Goal: Transaction & Acquisition: Purchase product/service

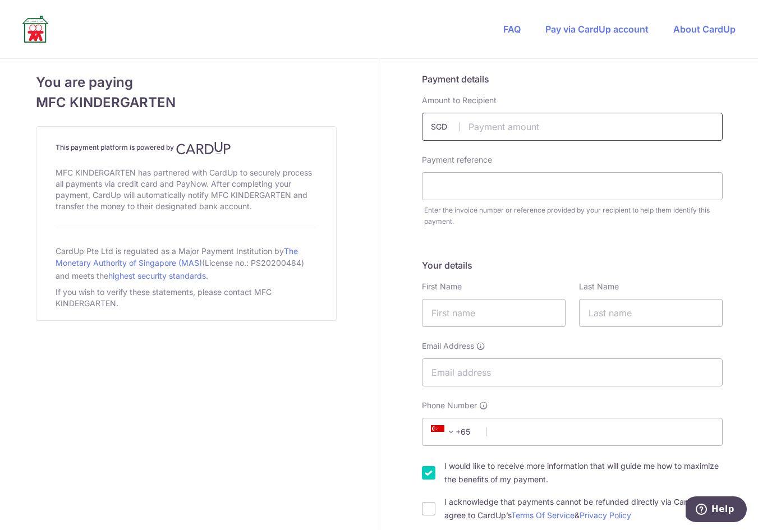
click at [481, 130] on input "text" at bounding box center [572, 127] width 301 height 28
type input "2400.39"
click at [502, 184] on input "text" at bounding box center [572, 186] width 301 height 28
type input "4291"
click at [530, 304] on input "text" at bounding box center [494, 313] width 144 height 28
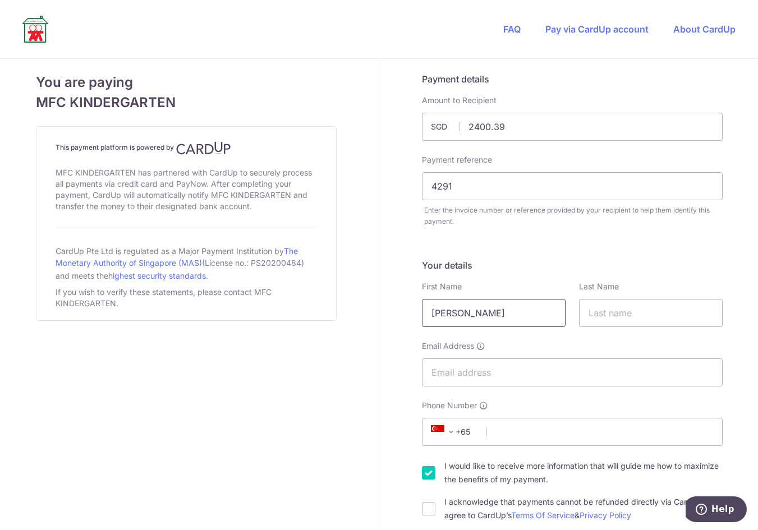
type input "[PERSON_NAME]"
type input "Rocela"
type input "[EMAIL_ADDRESS][DOMAIN_NAME]"
type input "91829054"
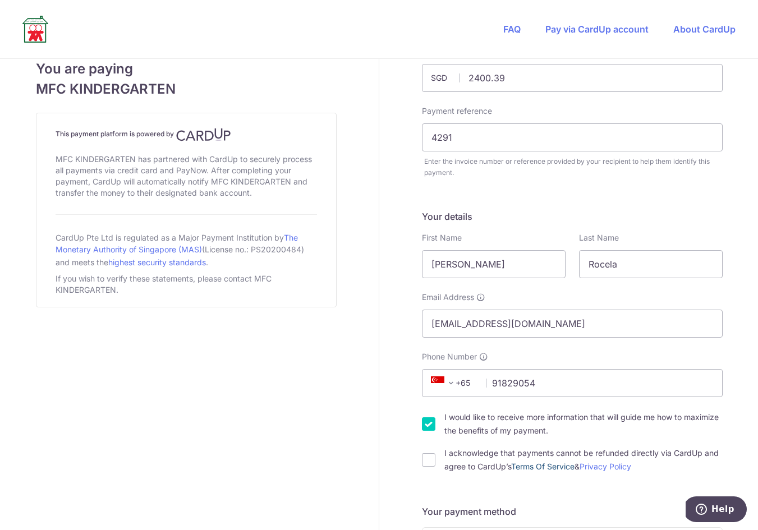
scroll to position [95, 0]
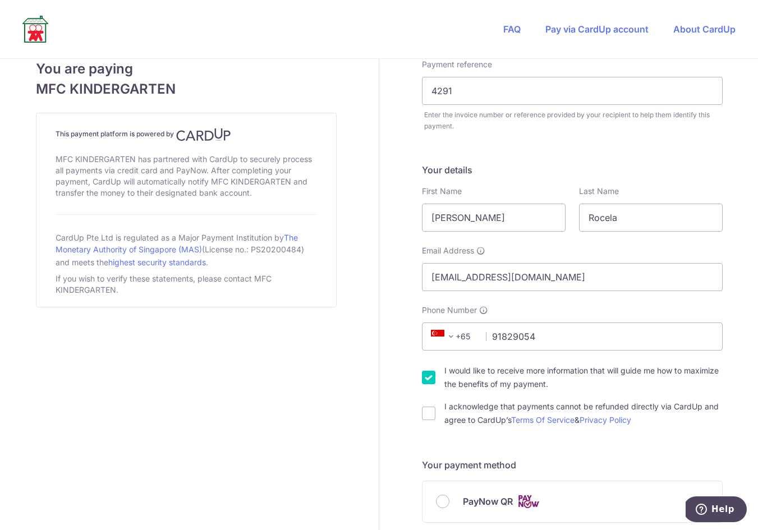
click at [422, 378] on input "I would like to receive more information that will guide me how to maximize the…" at bounding box center [428, 377] width 13 height 13
checkbox input "false"
click at [422, 413] on input "I acknowledge that payments cannot be refunded directly via CardUp and agree to…" at bounding box center [428, 413] width 13 height 13
checkbox input "true"
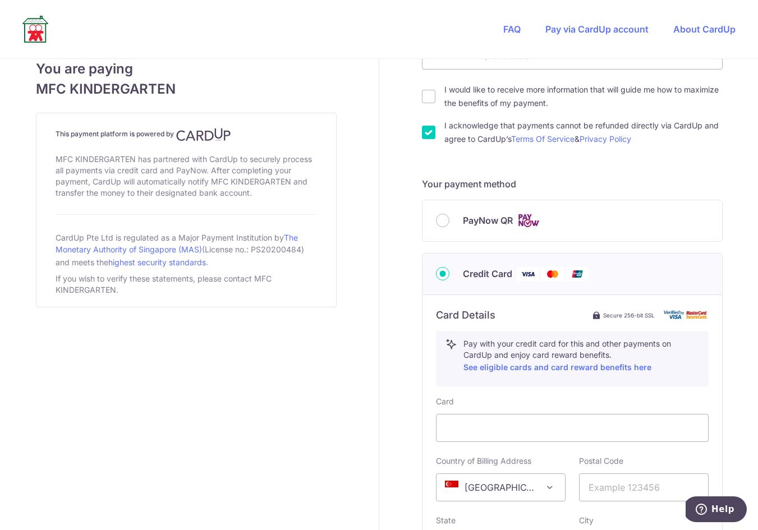
scroll to position [405, 0]
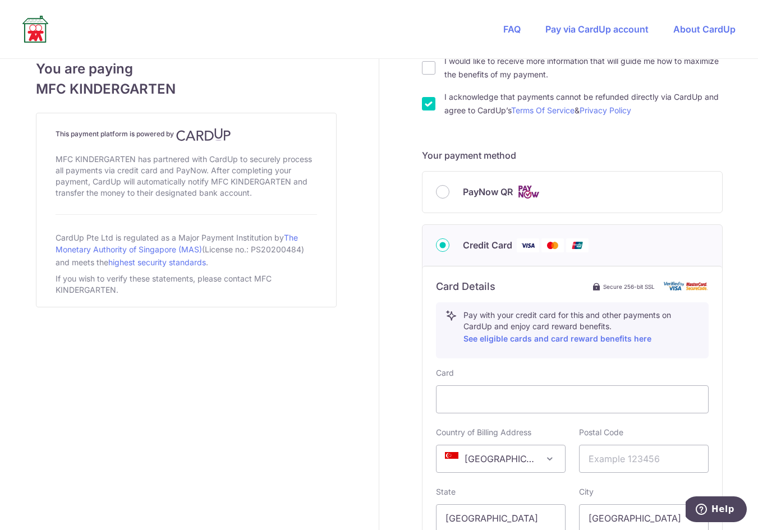
click at [534, 415] on div "Card Country of Billing Address Afghanistan Aland Islands Albania Algeria Ameri…" at bounding box center [572, 501] width 273 height 266
click at [523, 409] on div at bounding box center [572, 400] width 273 height 28
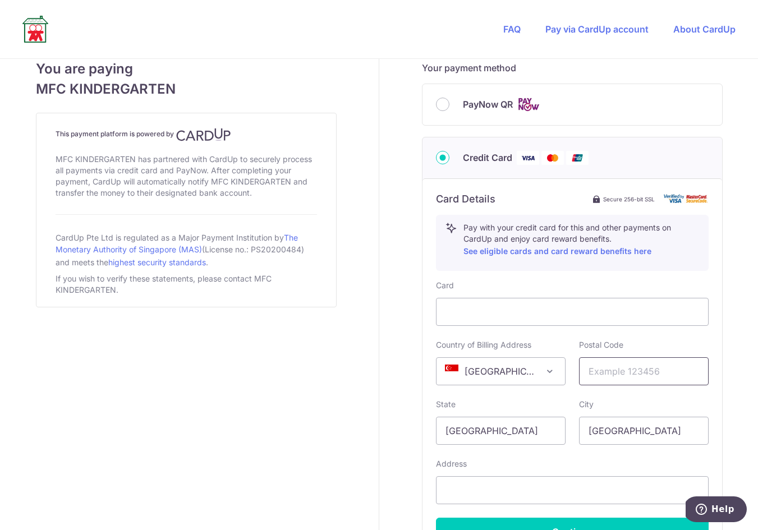
scroll to position [498, 0]
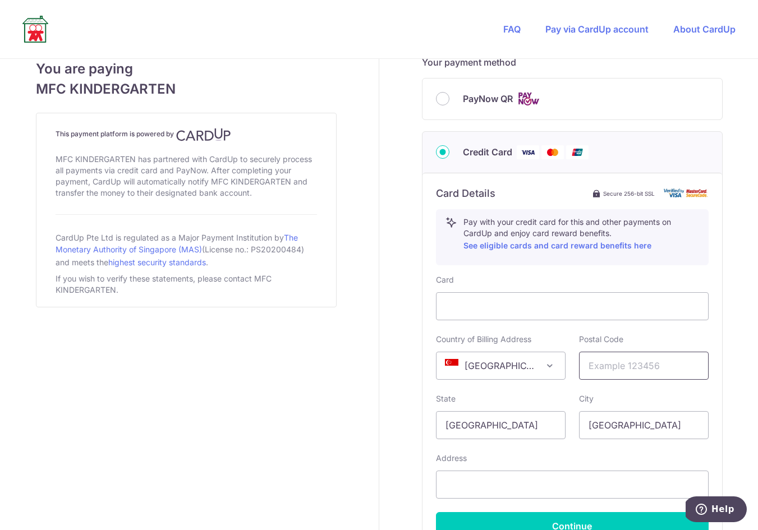
click at [620, 368] on input "text" at bounding box center [644, 366] width 130 height 28
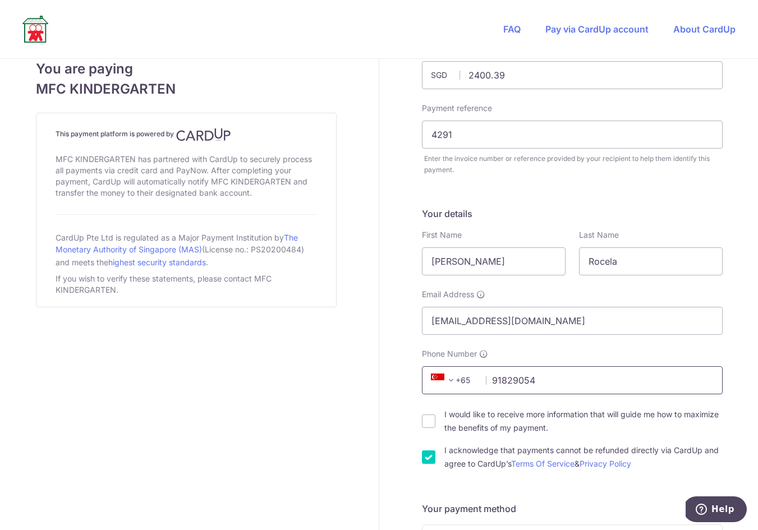
scroll to position [618, 0]
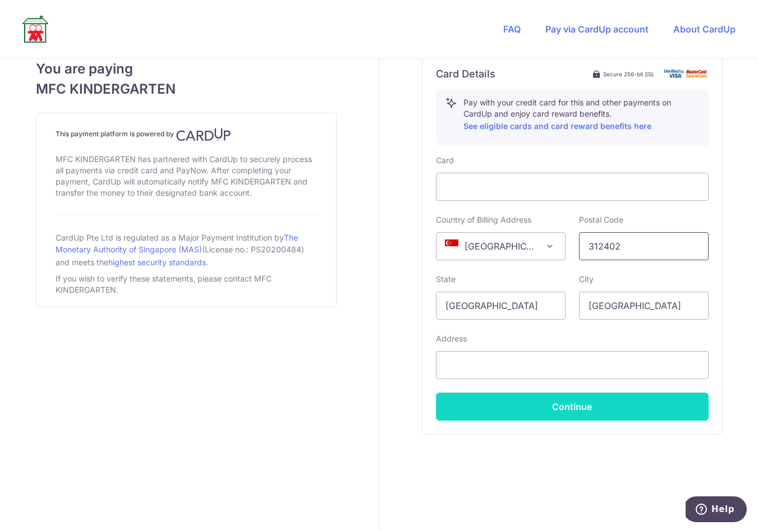
type input "312402"
click at [574, 413] on button "Continue" at bounding box center [572, 407] width 273 height 28
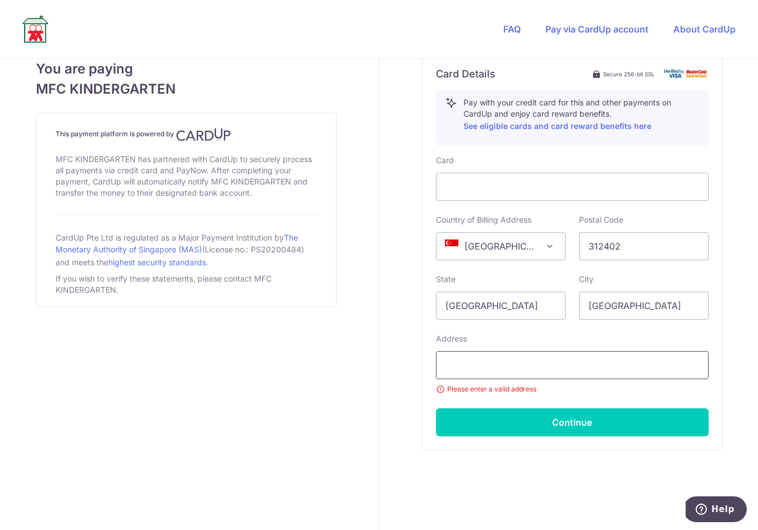
click at [542, 370] on input "text" at bounding box center [572, 365] width 273 height 28
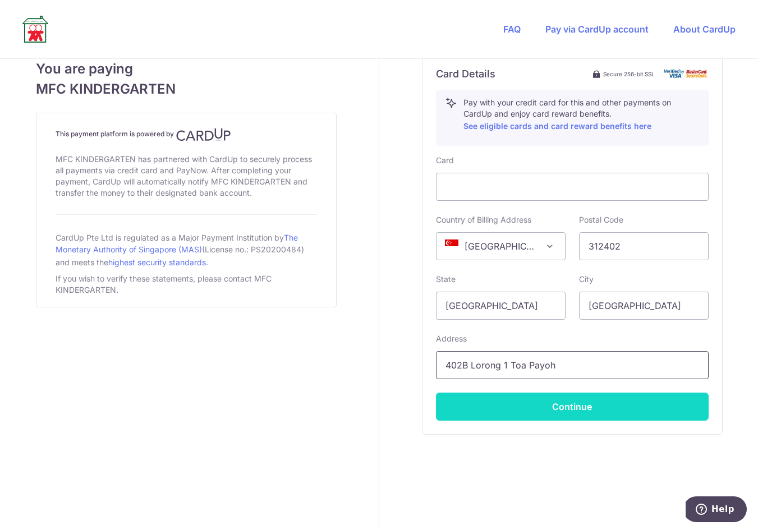
type input "402B Lorong 1 Toa Payoh"
click at [537, 409] on button "Continue" at bounding box center [572, 407] width 273 height 28
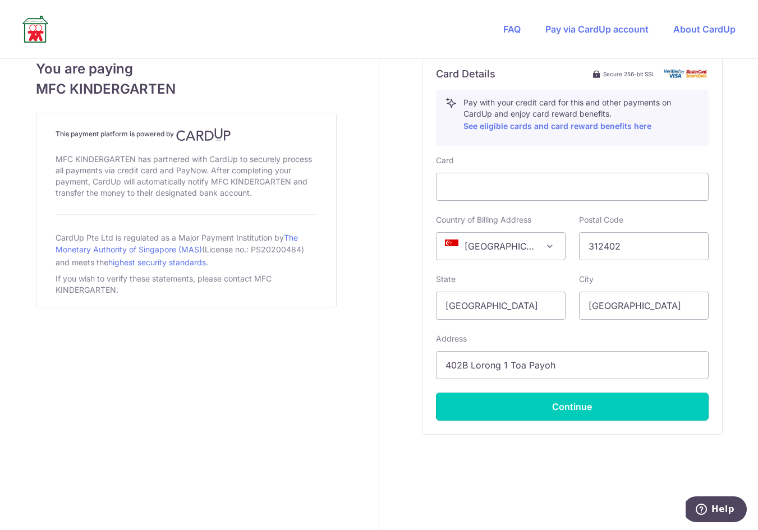
type input "**** 6214"
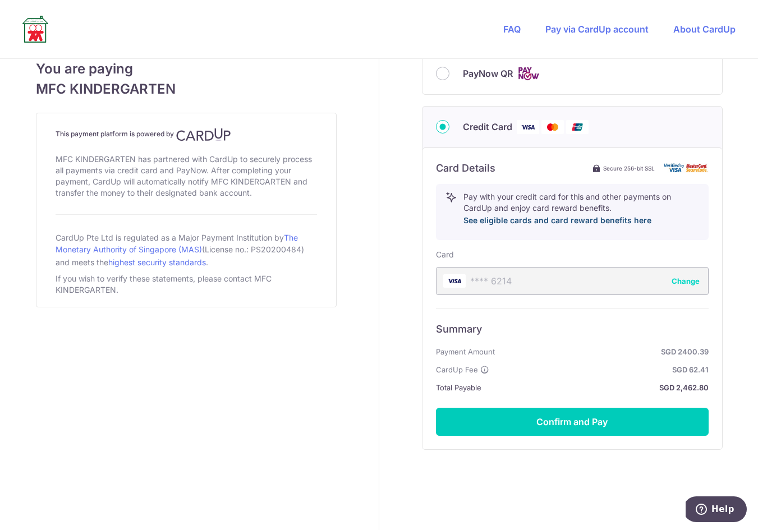
scroll to position [524, 0]
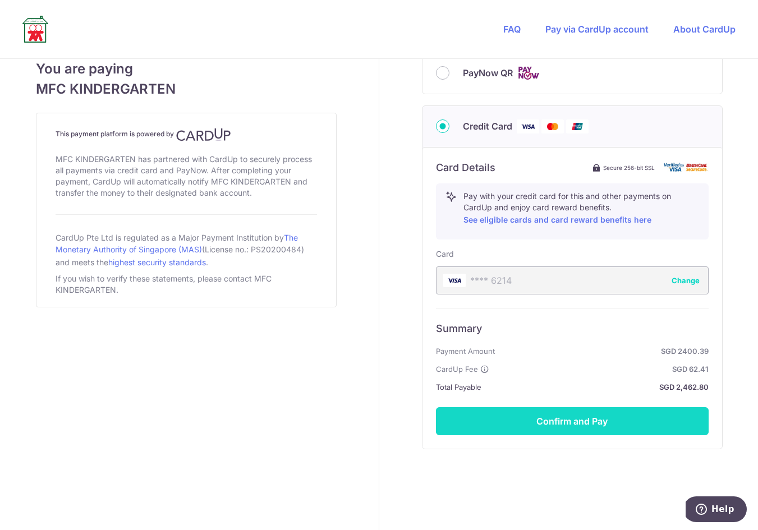
click at [527, 414] on button "Confirm and Pay" at bounding box center [572, 422] width 273 height 28
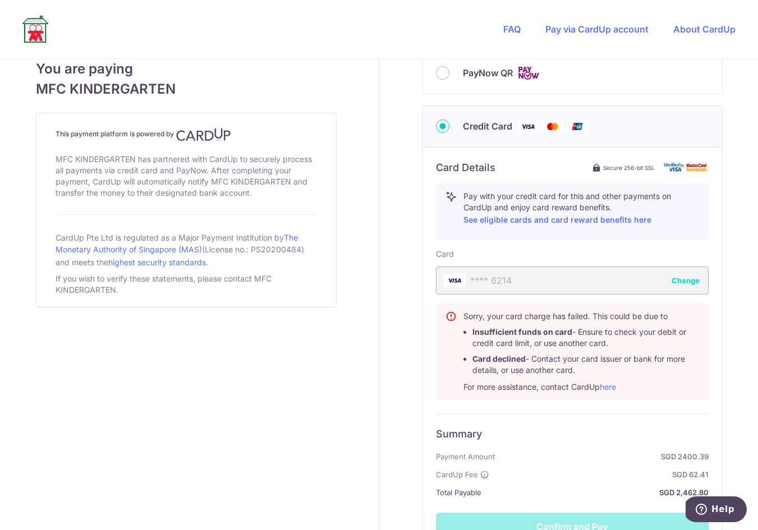
drag, startPoint x: 590, startPoint y: 374, endPoint x: 533, endPoint y: 353, distance: 60.6
click at [534, 354] on li "Card declined - Contact your card issuer or bank for more details, or use anoth…" at bounding box center [586, 365] width 227 height 22
click at [532, 353] on ul "Insufficient funds on card - Ensure to check your debit or credit card limit, o…" at bounding box center [582, 351] width 236 height 49
click at [717, 524] on body "Help" at bounding box center [716, 511] width 61 height 28
click at [716, 505] on span "Help" at bounding box center [723, 510] width 23 height 10
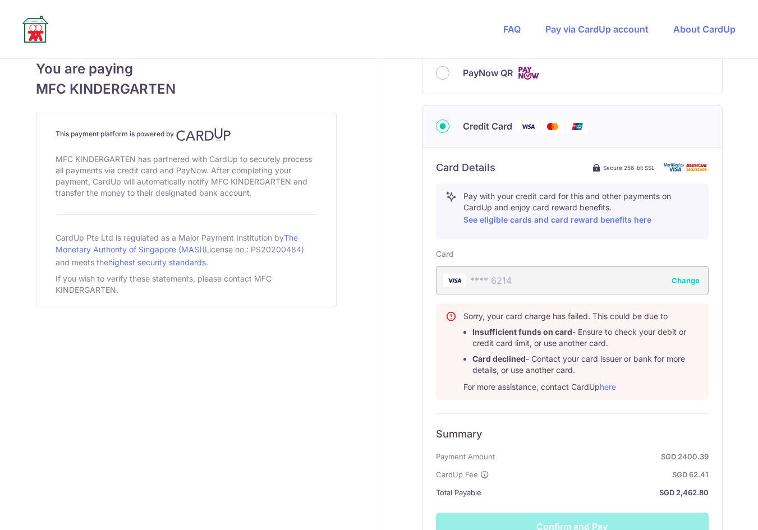
scroll to position [0, 0]
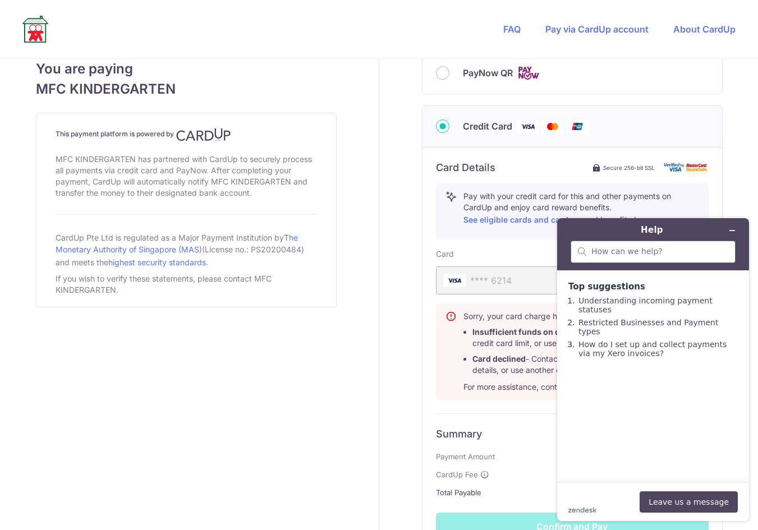
click at [638, 263] on div at bounding box center [653, 252] width 165 height 22
click at [632, 252] on input "search" at bounding box center [660, 252] width 137 height 10
type input "Payment is pending but my bank is charged"
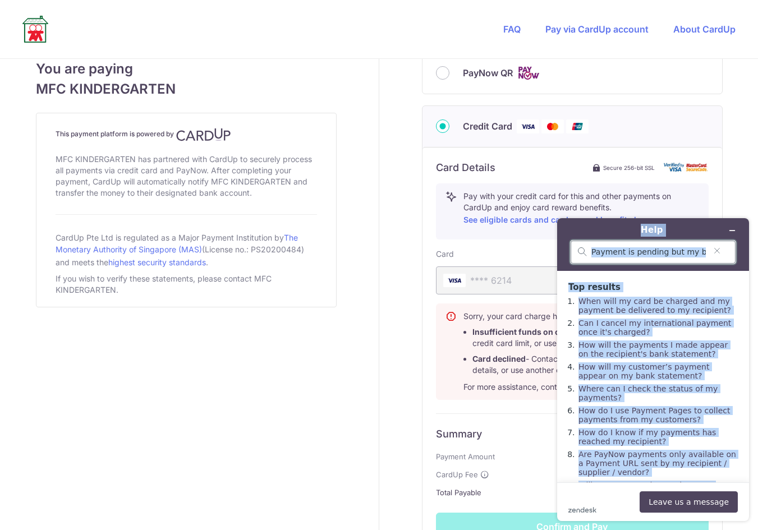
click at [687, 254] on input "Payment is pending but my bank is charged" at bounding box center [649, 253] width 115 height 10
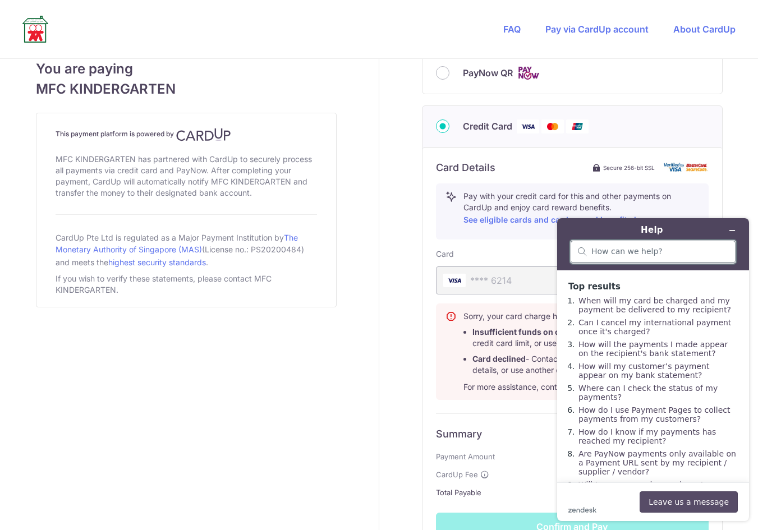
click at [700, 499] on button "Leave us a message" at bounding box center [689, 502] width 98 height 21
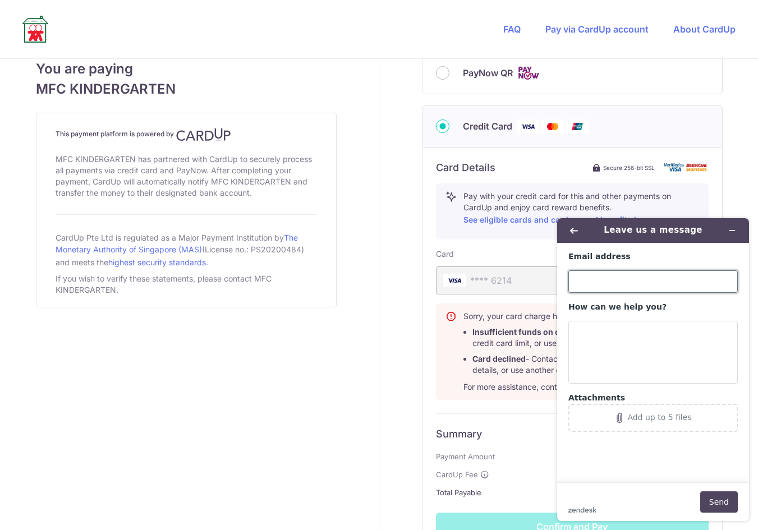
click at [628, 283] on input "Email address" at bounding box center [654, 282] width 170 height 22
type input "[EMAIL_ADDRESS][DOMAIN_NAME]"
paste textarea "Payment is pending but my bank is charged"
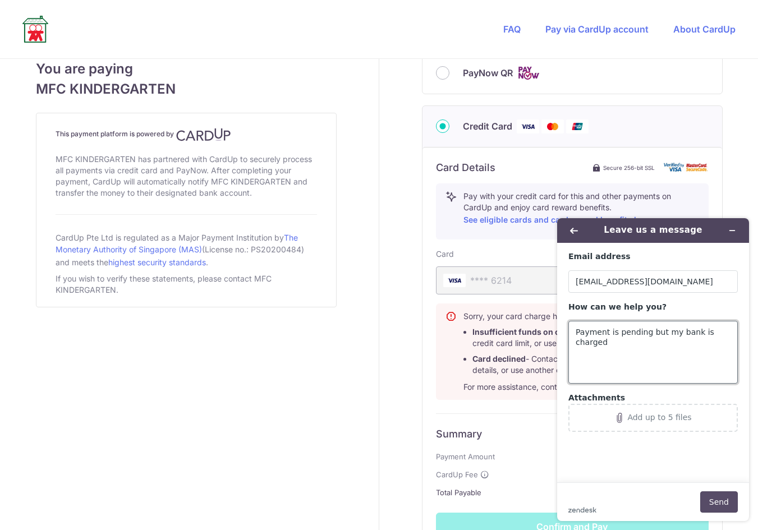
type textarea "Payment is pending but my bank is charged"
click at [717, 501] on button "Send" at bounding box center [720, 502] width 38 height 21
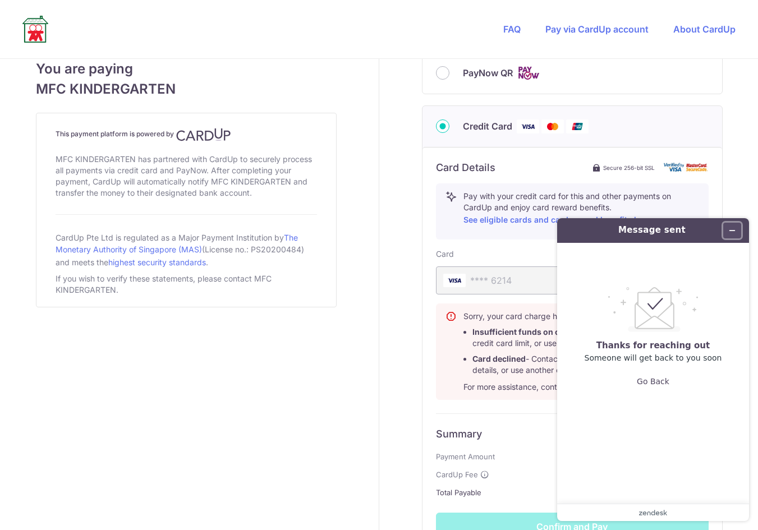
click at [738, 227] on button "Minimize widget" at bounding box center [733, 231] width 18 height 16
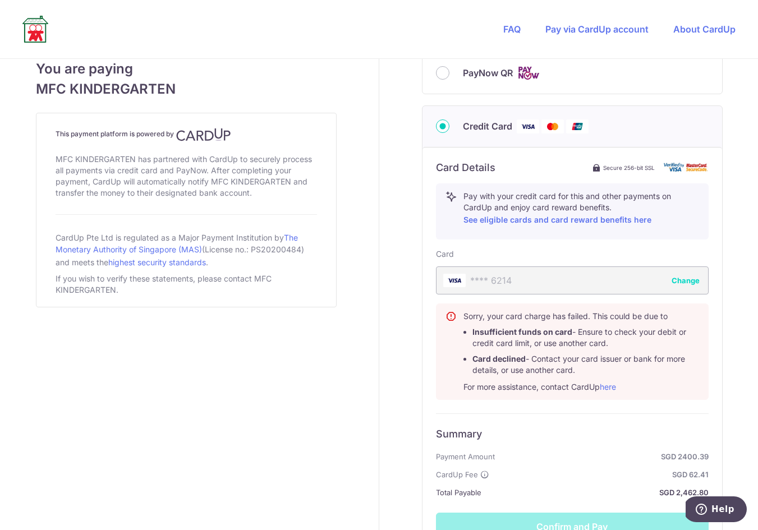
click at [645, 268] on div "**** 6214 Change" at bounding box center [572, 281] width 273 height 28
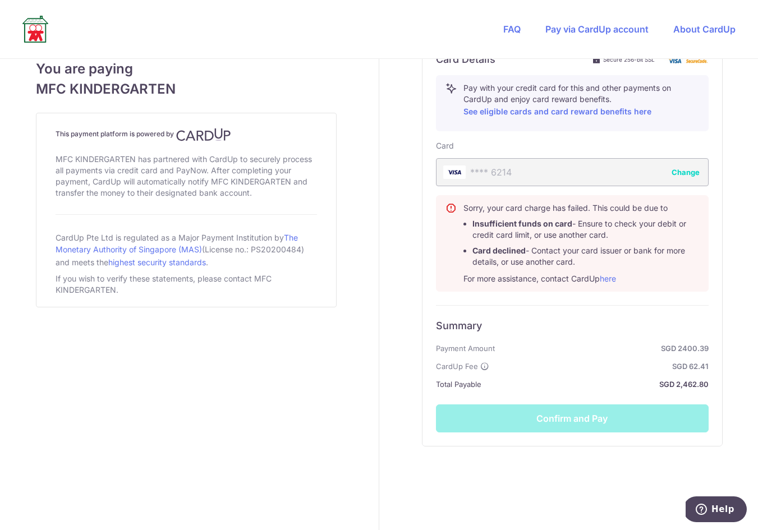
scroll to position [644, 0]
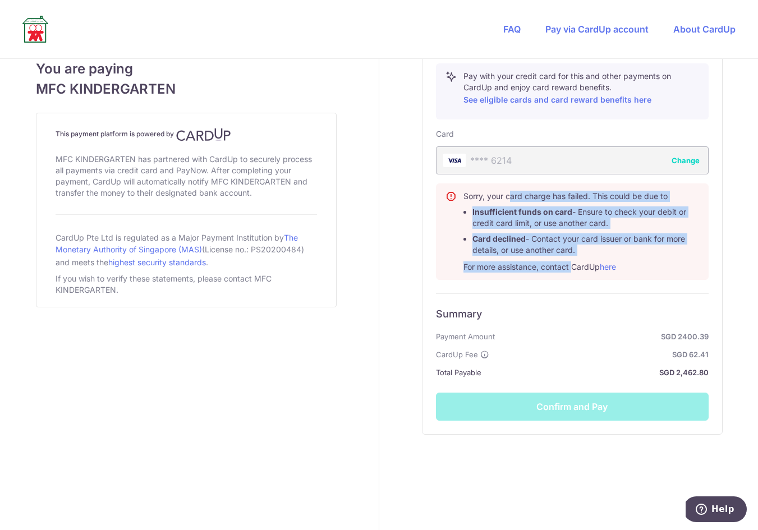
drag, startPoint x: 508, startPoint y: 196, endPoint x: 569, endPoint y: 264, distance: 91.4
click at [569, 264] on div "Sorry, your card charge has failed. This could be due to Insufficient funds on …" at bounding box center [582, 232] width 236 height 82
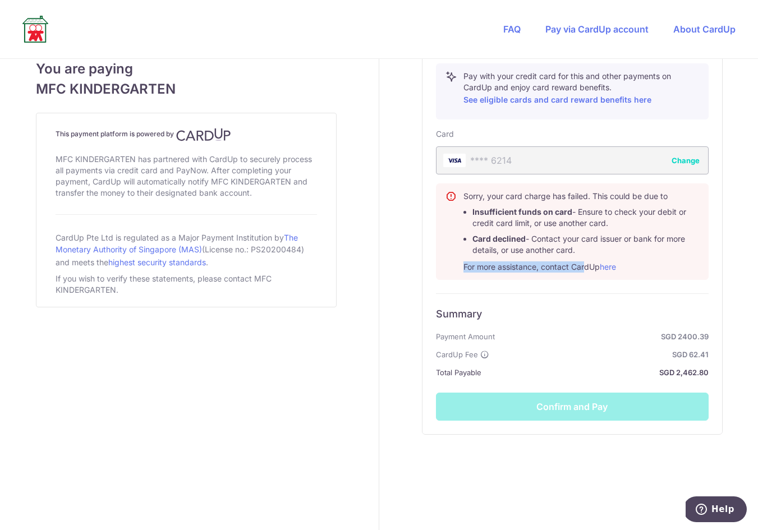
drag, startPoint x: 572, startPoint y: 267, endPoint x: 543, endPoint y: 255, distance: 31.2
click at [546, 258] on div "Sorry, your card charge has failed. This could be due to Insufficient funds on …" at bounding box center [582, 232] width 236 height 82
click at [600, 266] on link "here" at bounding box center [608, 267] width 16 height 10
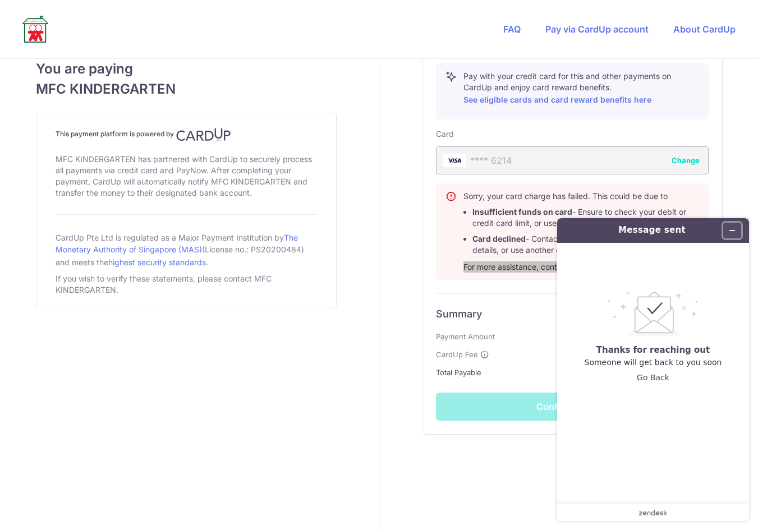
click at [736, 231] on icon "Minimize widget" at bounding box center [733, 231] width 8 height 8
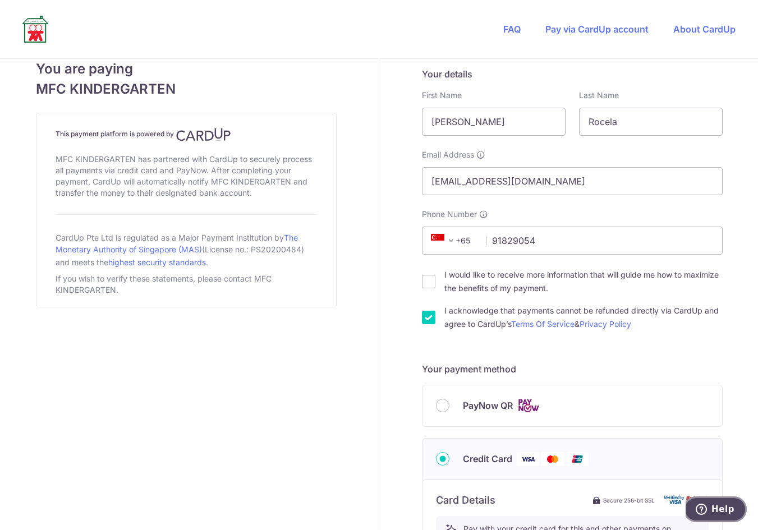
scroll to position [168, 0]
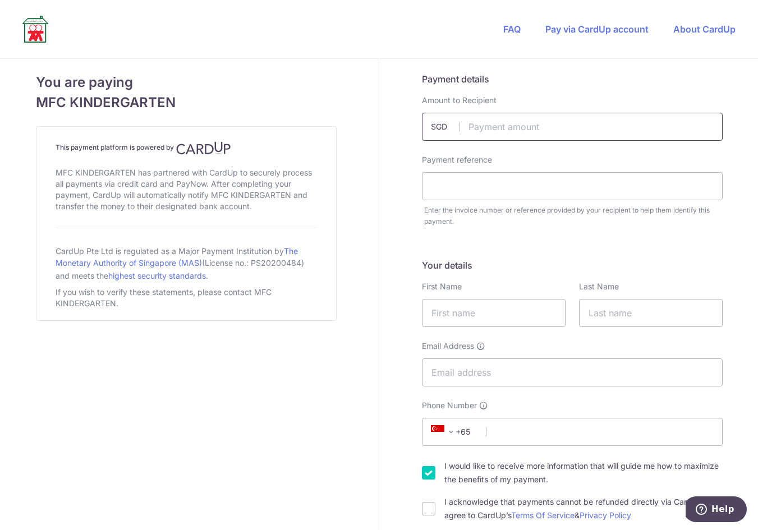
click at [488, 126] on input "text" at bounding box center [572, 127] width 301 height 28
type input "2468.85"
type input "4290"
type input "[PERSON_NAME]"
type input "Rocela"
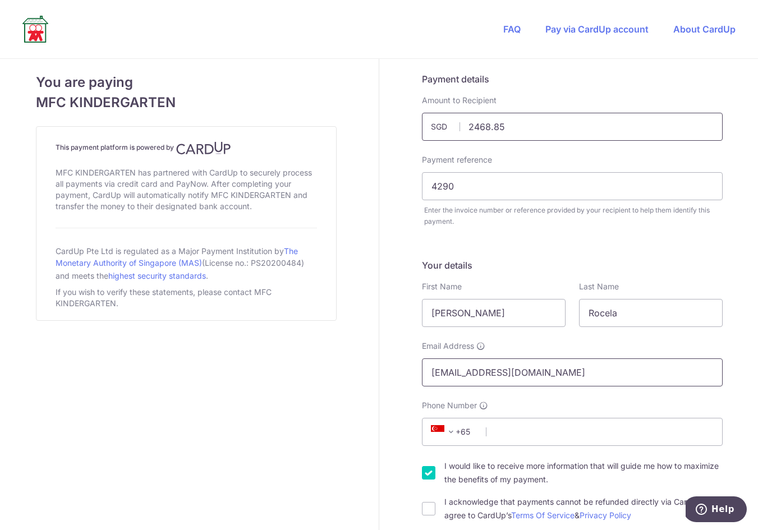
type input "[EMAIL_ADDRESS][DOMAIN_NAME]"
type input "1"
type input "91829054"
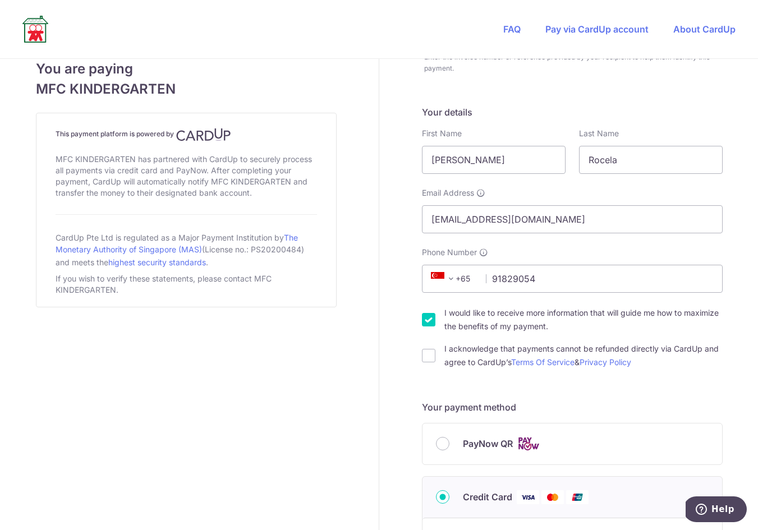
scroll to position [164, 0]
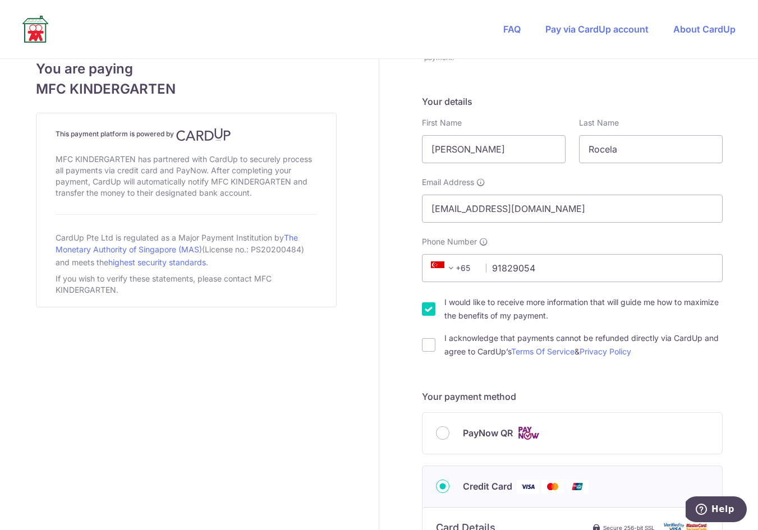
click at [463, 313] on label "I would like to receive more information that will guide me how to maximize the…" at bounding box center [584, 309] width 278 height 27
click at [436, 313] on input "I would like to receive more information that will guide me how to maximize the…" at bounding box center [428, 309] width 13 height 13
checkbox input "false"
click at [454, 346] on label "I acknowledge that payments cannot be refunded directly via CardUp and agree to…" at bounding box center [584, 345] width 278 height 27
click at [436, 346] on input "I acknowledge that payments cannot be refunded directly via CardUp and agree to…" at bounding box center [428, 344] width 13 height 13
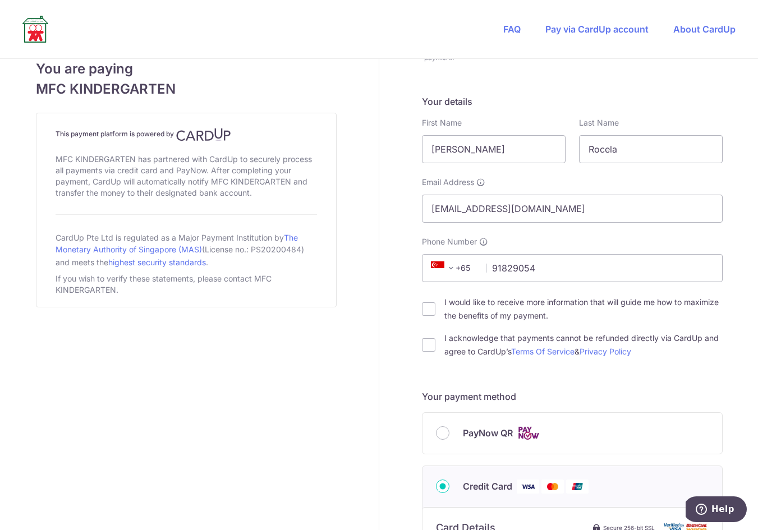
checkbox input "true"
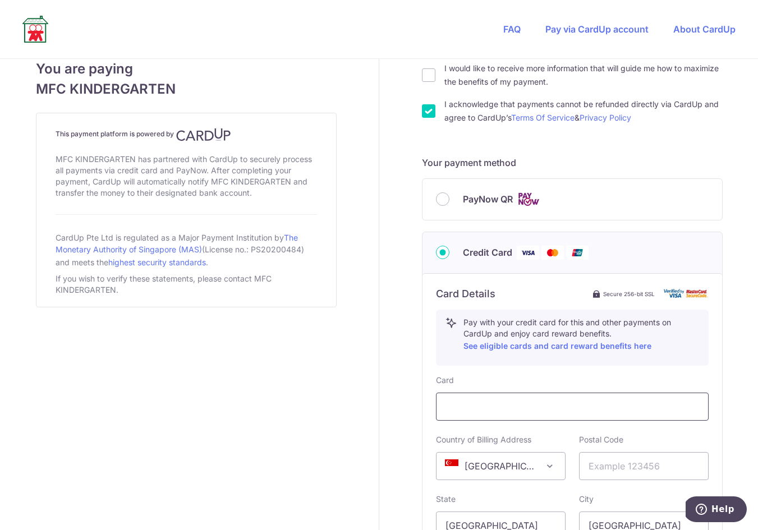
scroll to position [445, 0]
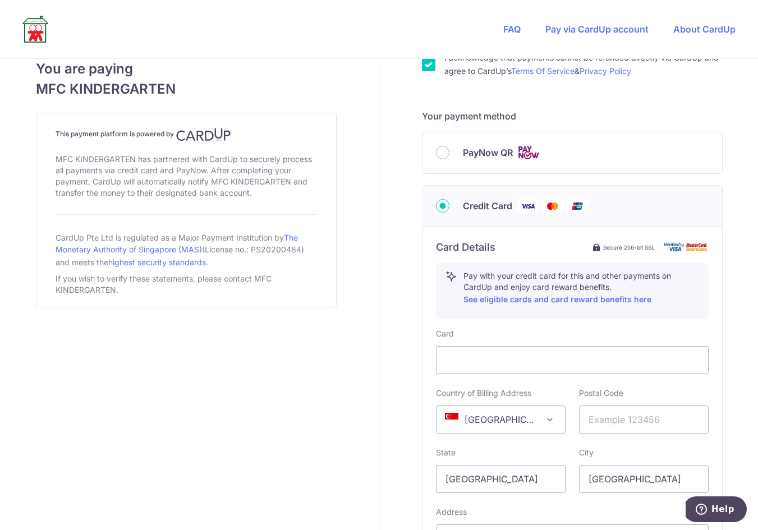
click at [356, 384] on div "You are paying MFC KINDERGARTEN This payment platform is powered by MFC KINDERG…" at bounding box center [186, 159] width 386 height 1090
click at [520, 369] on div at bounding box center [572, 360] width 273 height 28
click at [585, 425] on input "text" at bounding box center [644, 420] width 130 height 28
type input "312402"
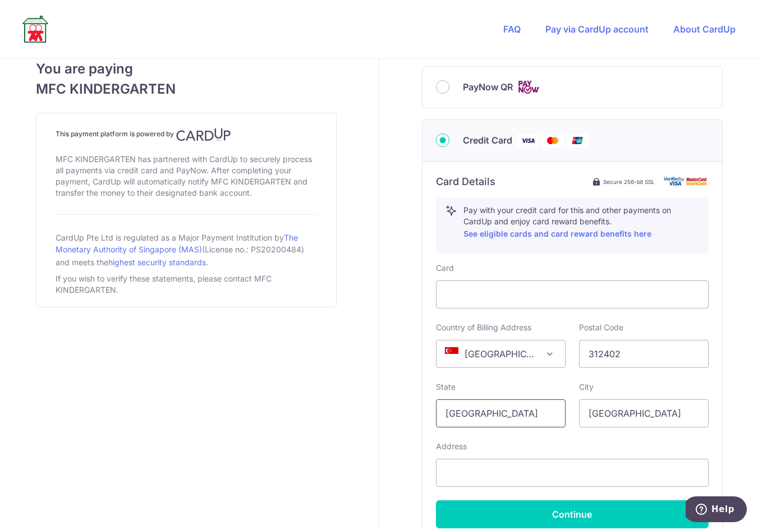
scroll to position [618, 0]
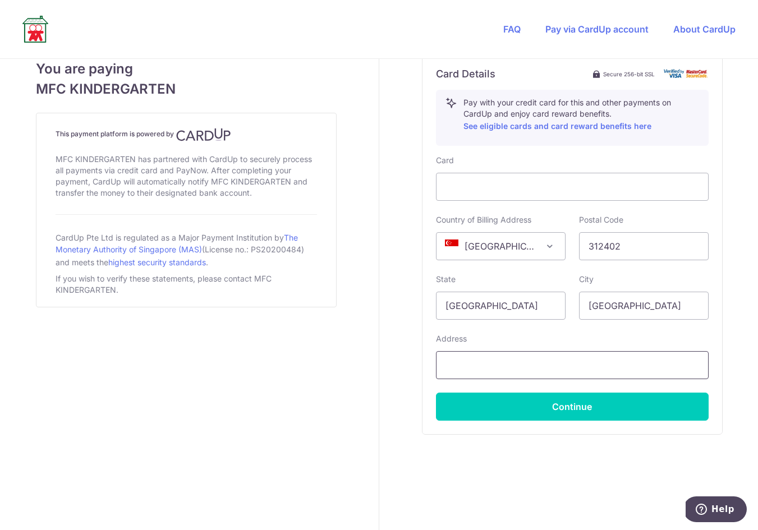
click at [575, 364] on input "text" at bounding box center [572, 365] width 273 height 28
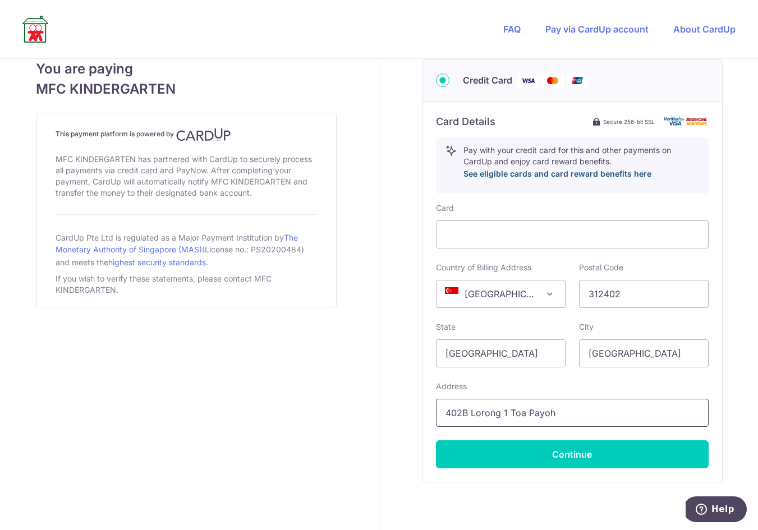
scroll to position [551, 0]
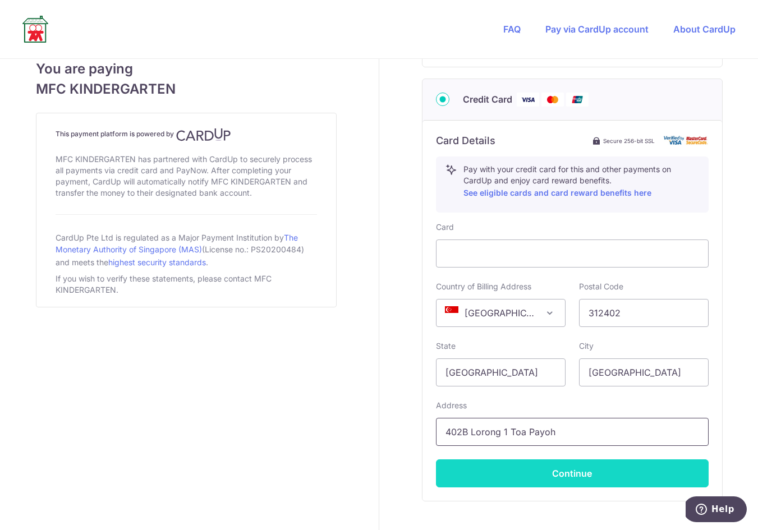
type input "402B Lorong 1 Toa Payoh"
click at [582, 475] on button "Continue" at bounding box center [572, 474] width 273 height 28
type input "**** 1050"
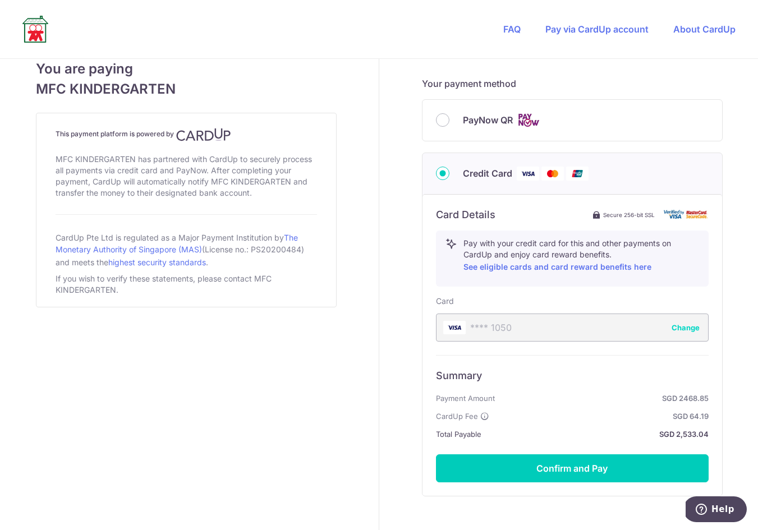
scroll to position [539, 0]
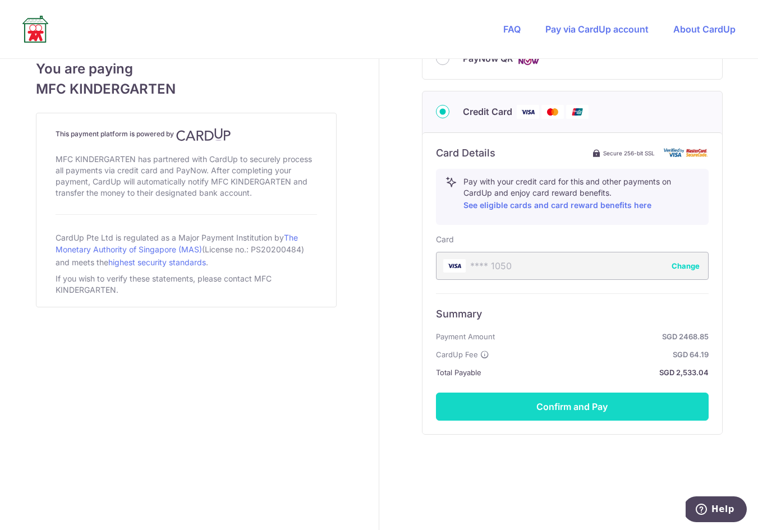
click at [594, 399] on button "Confirm and Pay" at bounding box center [572, 407] width 273 height 28
